Goal: Information Seeking & Learning: Find specific fact

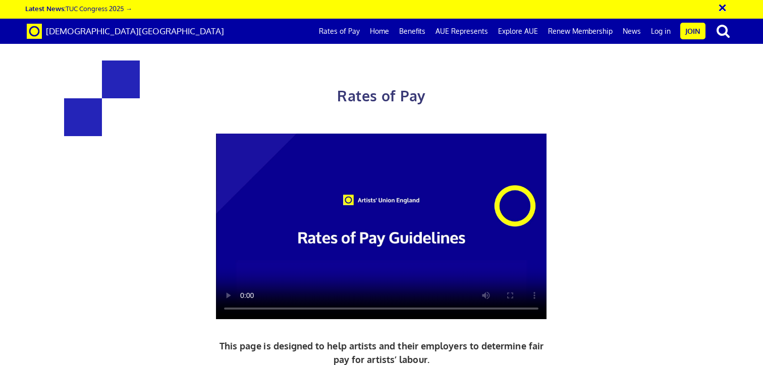
scroll to position [407, 0]
click at [353, 40] on link "Rates of Pay" at bounding box center [339, 31] width 51 height 25
click at [353, 31] on link "Rates of Pay" at bounding box center [339, 31] width 51 height 25
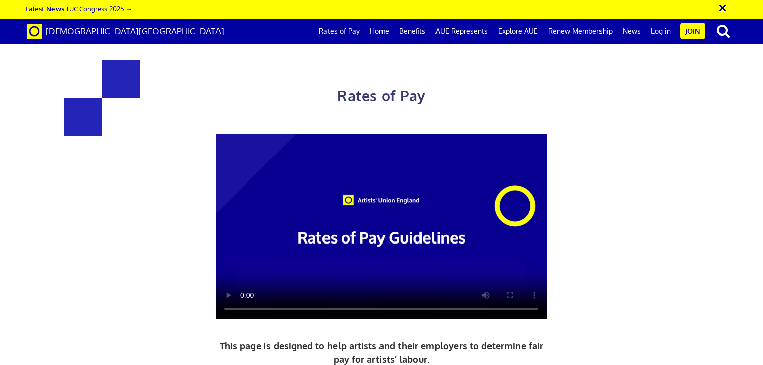
drag, startPoint x: 433, startPoint y: 103, endPoint x: 576, endPoint y: 108, distance: 142.9
